Goal: Consume media (video, audio)

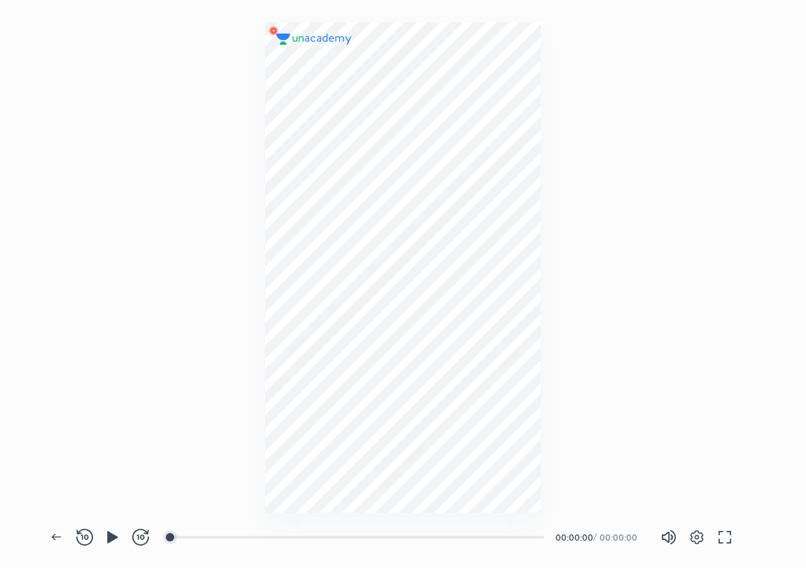
scroll to position [568, 806]
click at [113, 538] on icon "button" at bounding box center [112, 537] width 11 height 12
click at [186, 538] on div at bounding box center [184, 537] width 11 height 11
click at [209, 537] on div at bounding box center [207, 537] width 11 height 11
click at [224, 538] on div at bounding box center [222, 537] width 11 height 11
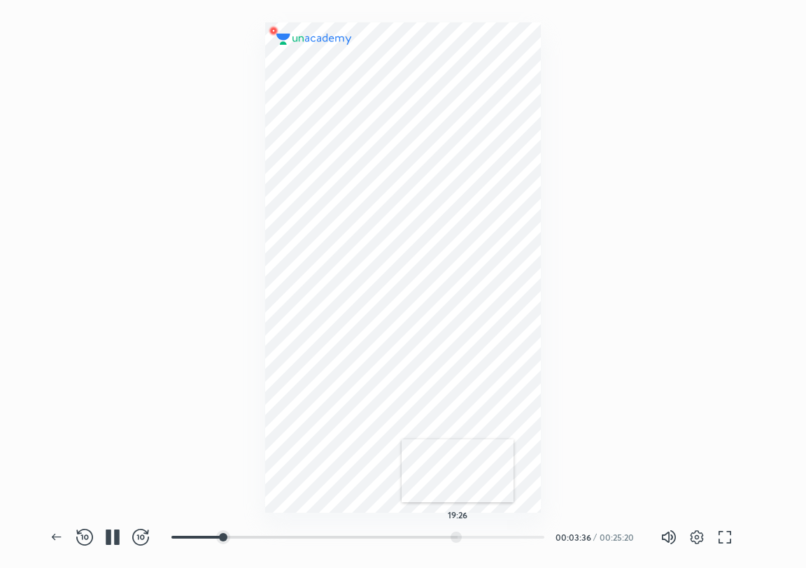
click at [458, 538] on div at bounding box center [456, 537] width 11 height 11
click at [473, 537] on div at bounding box center [471, 537] width 11 height 11
click at [494, 537] on div at bounding box center [492, 537] width 11 height 11
click at [510, 536] on div at bounding box center [508, 537] width 11 height 11
click at [529, 537] on div at bounding box center [523, 537] width 11 height 11
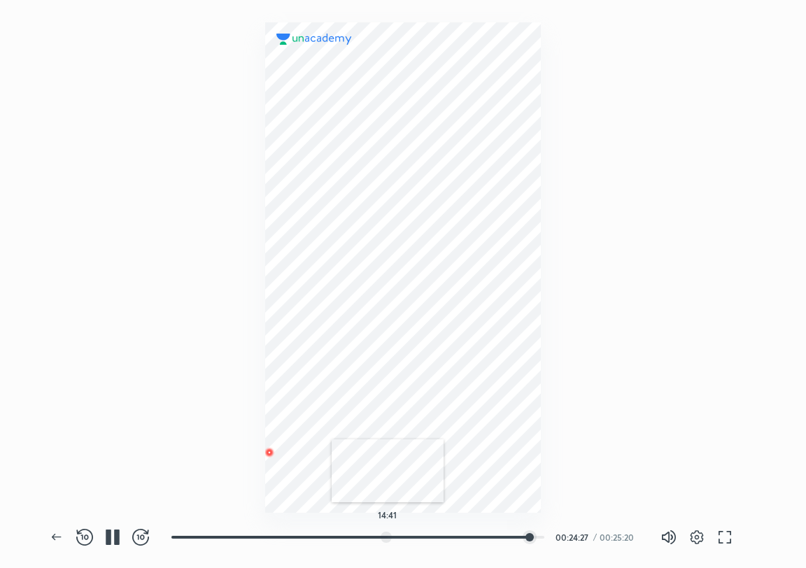
click at [387, 533] on div at bounding box center [386, 537] width 11 height 11
click at [399, 538] on div at bounding box center [397, 537] width 11 height 11
click at [410, 537] on div at bounding box center [408, 537] width 11 height 11
click at [417, 536] on div at bounding box center [415, 537] width 11 height 11
click at [382, 536] on div at bounding box center [380, 537] width 11 height 11
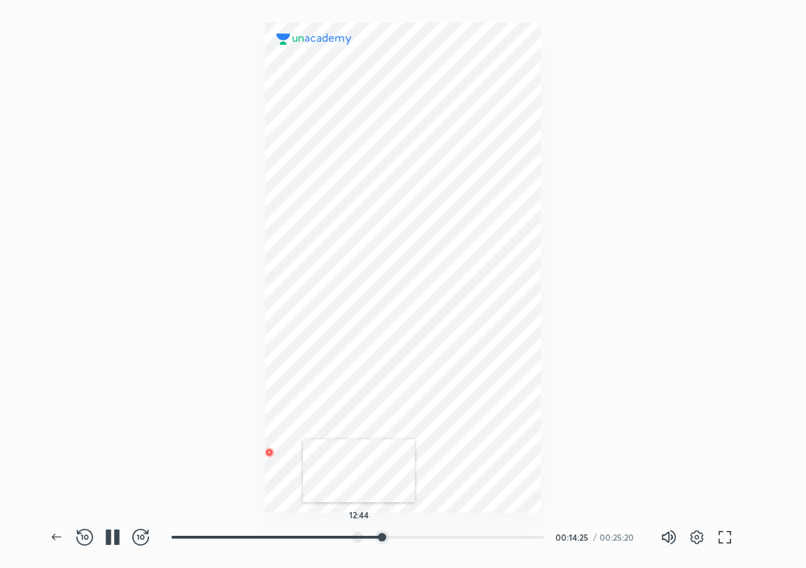
click at [359, 537] on div at bounding box center [357, 537] width 11 height 11
click at [346, 536] on div at bounding box center [344, 537] width 11 height 11
click at [319, 534] on div at bounding box center [317, 537] width 11 height 11
click at [328, 536] on div at bounding box center [326, 537] width 11 height 11
click at [337, 536] on div at bounding box center [335, 537] width 11 height 11
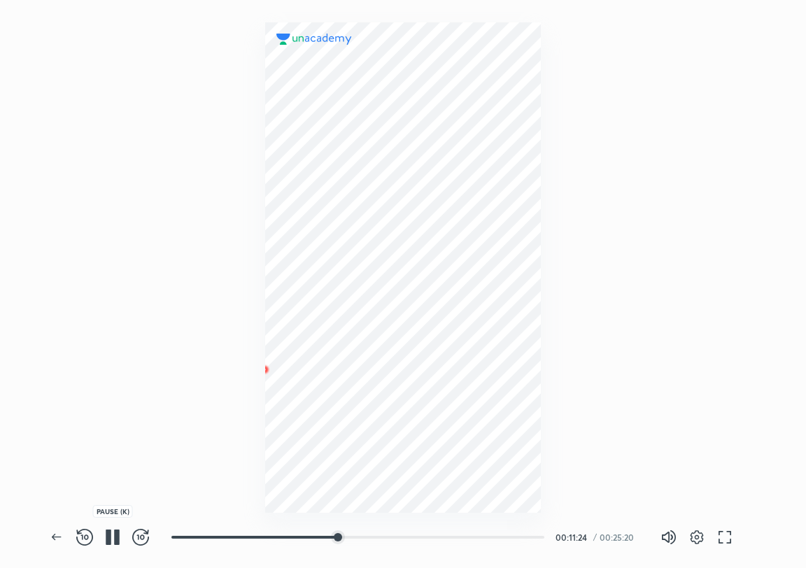
click at [116, 533] on icon "button" at bounding box center [117, 537] width 6 height 15
click at [349, 231] on div at bounding box center [403, 267] width 276 height 491
click at [109, 543] on icon "button" at bounding box center [112, 537] width 11 height 12
click at [109, 543] on icon "button" at bounding box center [109, 537] width 6 height 15
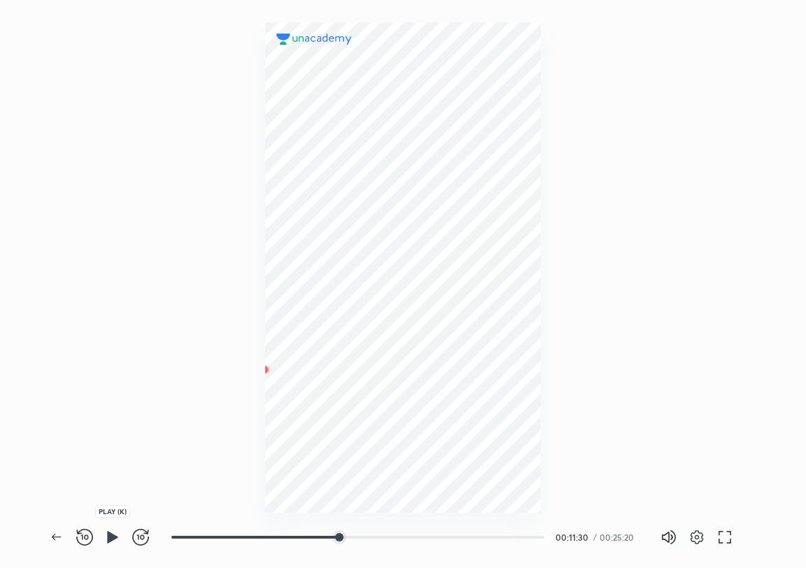
click at [109, 543] on icon "button" at bounding box center [112, 537] width 11 height 12
click at [109, 543] on icon "button" at bounding box center [109, 537] width 6 height 15
click at [435, 175] on div at bounding box center [403, 267] width 276 height 491
click at [188, 529] on div "01:02" at bounding box center [364, 537] width 384 height 17
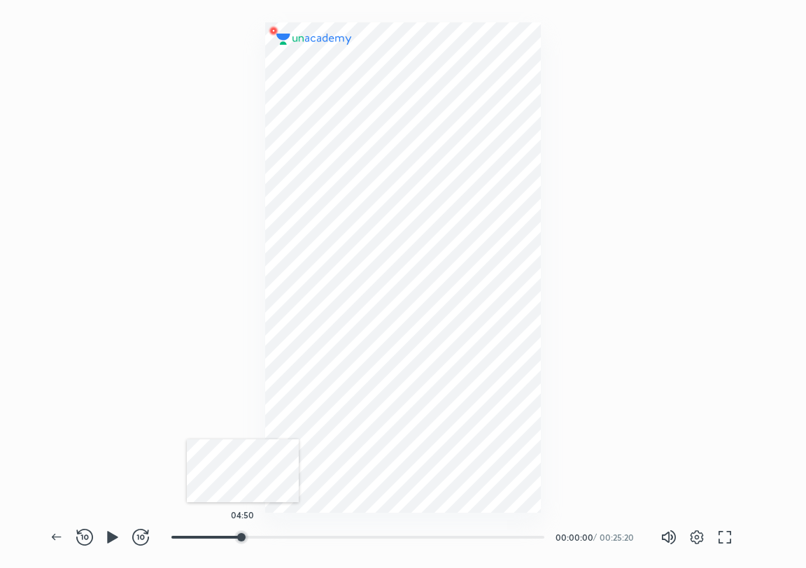
click at [243, 537] on div at bounding box center [241, 537] width 11 height 11
click at [322, 529] on div "07:56" at bounding box center [364, 537] width 384 height 17
click at [0, 0] on div at bounding box center [0, 0] width 0 height 0
click at [379, 543] on div at bounding box center [377, 537] width 11 height 11
click at [114, 536] on icon "button" at bounding box center [112, 537] width 11 height 12
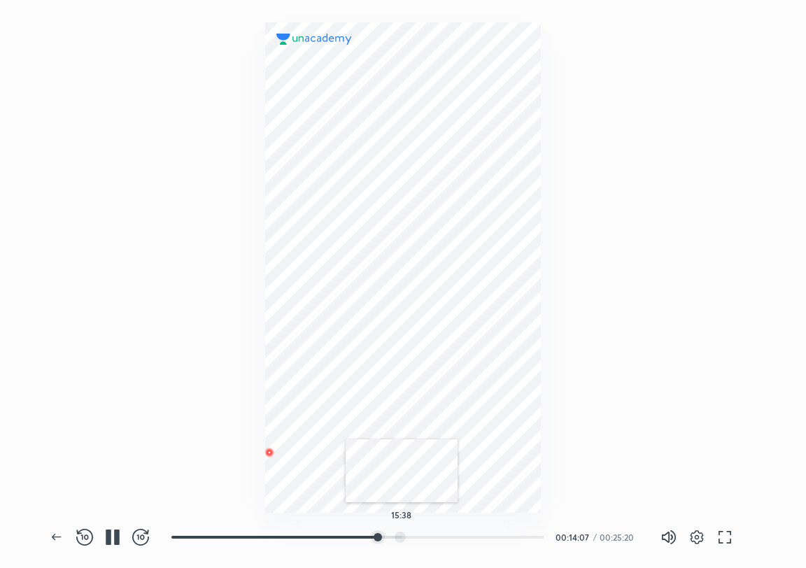
click at [403, 536] on div at bounding box center [400, 537] width 11 height 11
click at [462, 537] on div at bounding box center [460, 537] width 11 height 11
click at [485, 534] on div at bounding box center [483, 537] width 11 height 11
click at [506, 534] on div at bounding box center [504, 537] width 11 height 11
click at [479, 534] on div at bounding box center [484, 537] width 11 height 11
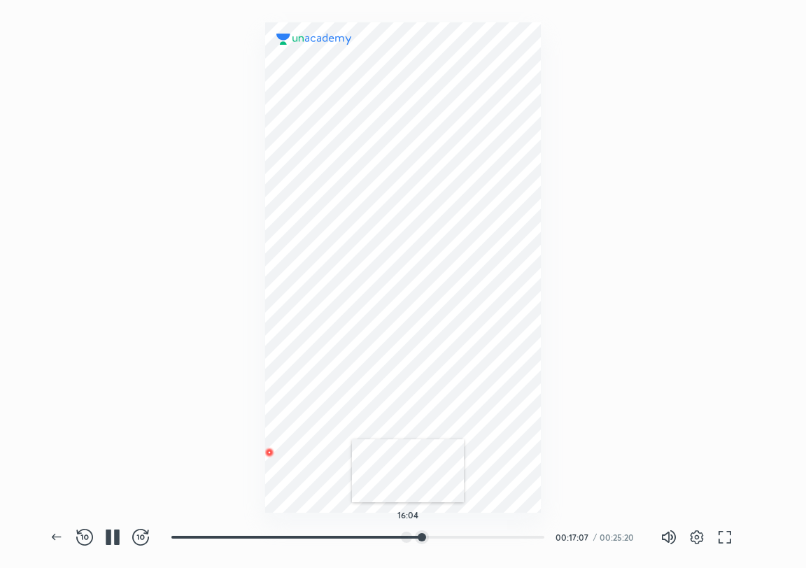
click at [401, 536] on div at bounding box center [406, 537] width 11 height 11
click at [359, 532] on div at bounding box center [364, 537] width 11 height 11
click at [280, 531] on div "08:47" at bounding box center [358, 538] width 373 height 14
click at [224, 522] on div at bounding box center [364, 522] width 384 height 14
click at [0, 0] on div at bounding box center [0, 0] width 0 height 0
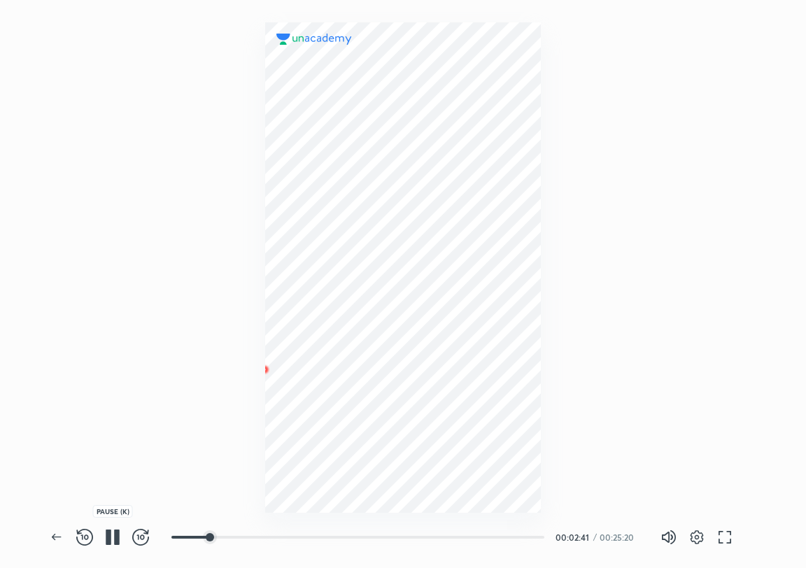
click at [110, 527] on button "button" at bounding box center [113, 538] width 28 height 28
